Goal: Information Seeking & Learning: Understand process/instructions

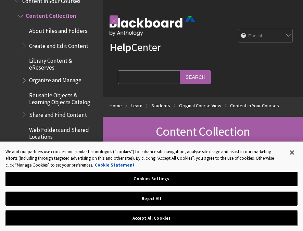
click at [224, 217] on button "Accept All Cookies" at bounding box center [151, 218] width 292 height 14
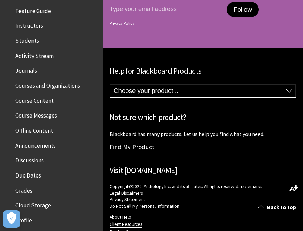
scroll to position [274, 0]
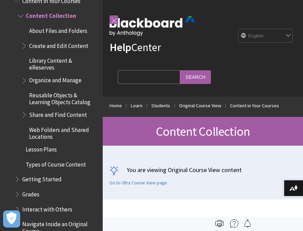
click at [161, 76] on input "Search Query" at bounding box center [149, 76] width 62 height 13
type input "HOW TO COPY MODULE"
click at [199, 79] on input "Search" at bounding box center [195, 76] width 31 height 13
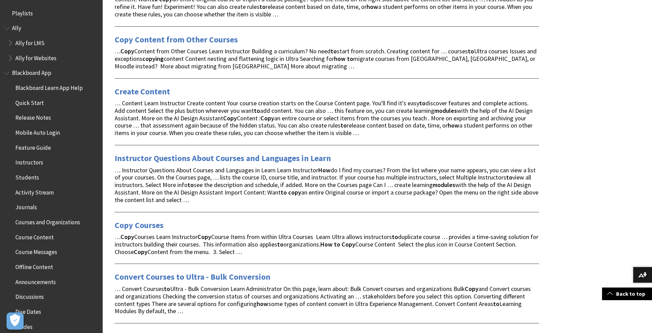
scroll to position [205, 0]
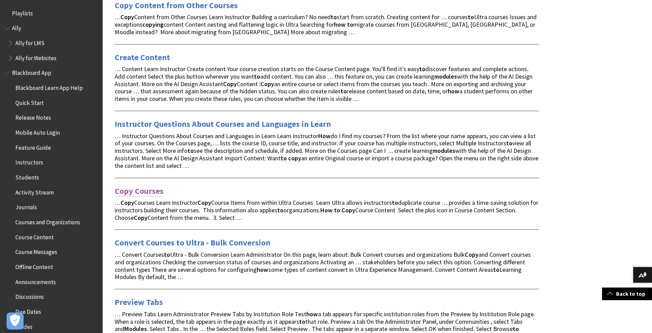
click at [159, 192] on link "Copy Courses" at bounding box center [139, 191] width 49 height 11
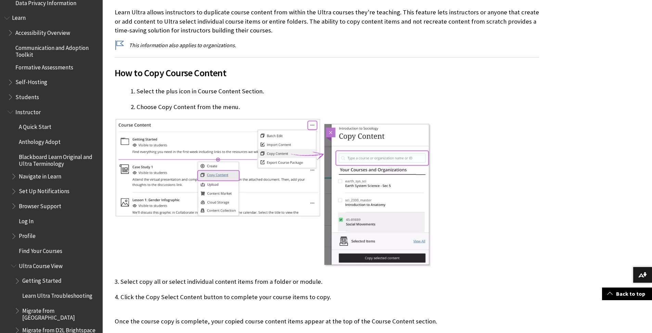
scroll to position [270, 0]
